Goal: Information Seeking & Learning: Learn about a topic

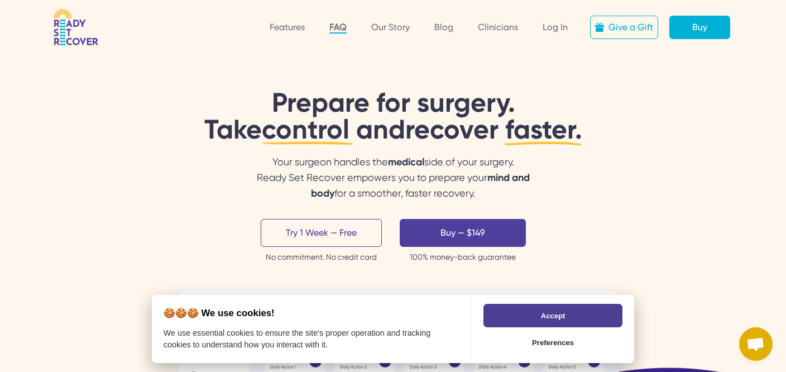
click at [341, 29] on link "FAQ" at bounding box center [337, 28] width 17 height 12
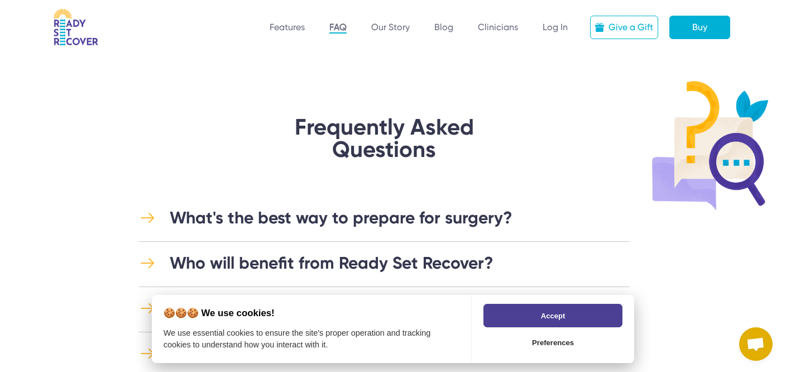
click at [387, 221] on div "What's the best way to prepare for surgery?" at bounding box center [341, 218] width 343 height 20
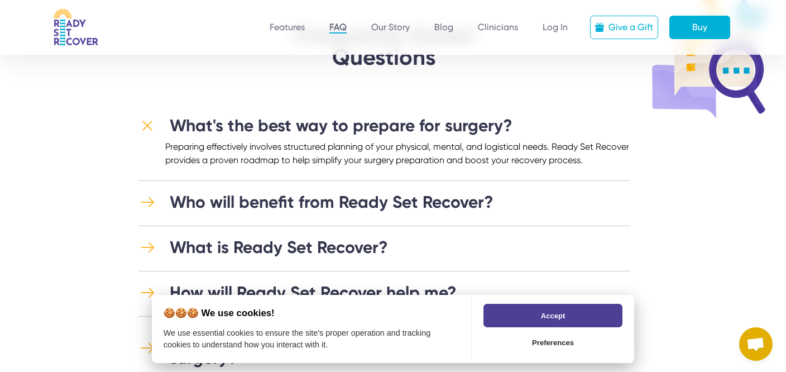
scroll to position [94, 0]
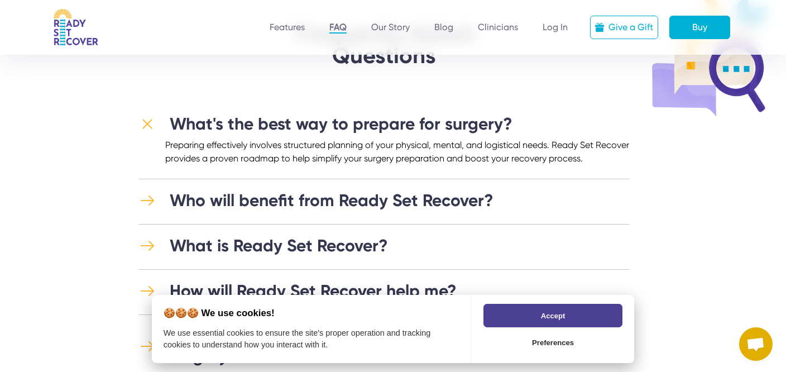
click at [388, 202] on div "Who will benefit from Ready Set Recover?" at bounding box center [332, 200] width 324 height 20
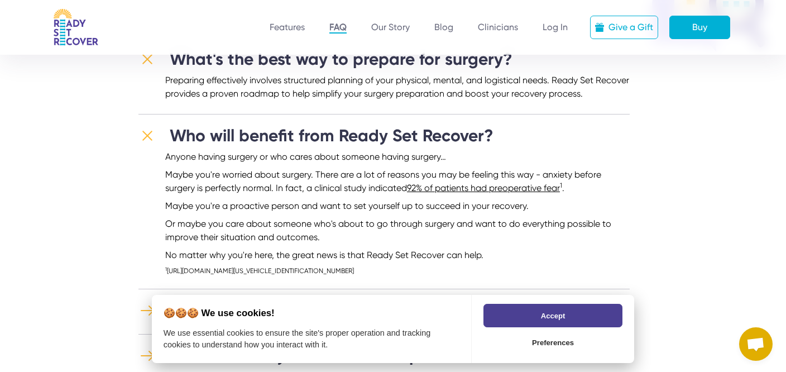
scroll to position [166, 0]
